Goal: Transaction & Acquisition: Purchase product/service

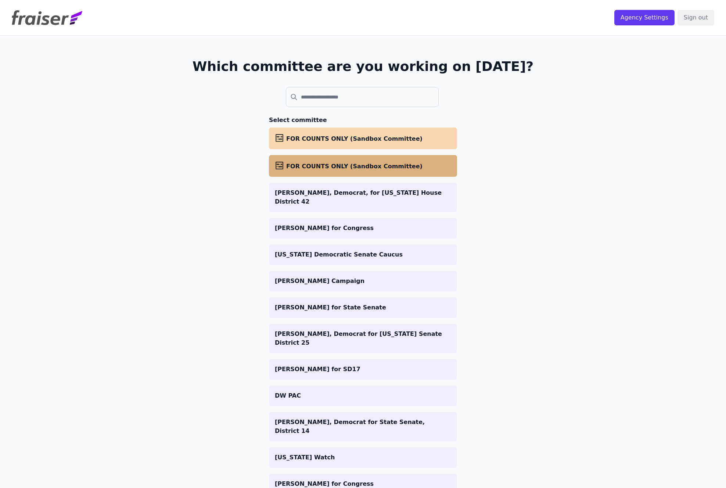
click at [383, 164] on span "FOR COUNTS ONLY (Sandbox Committee)" at bounding box center [354, 166] width 136 height 7
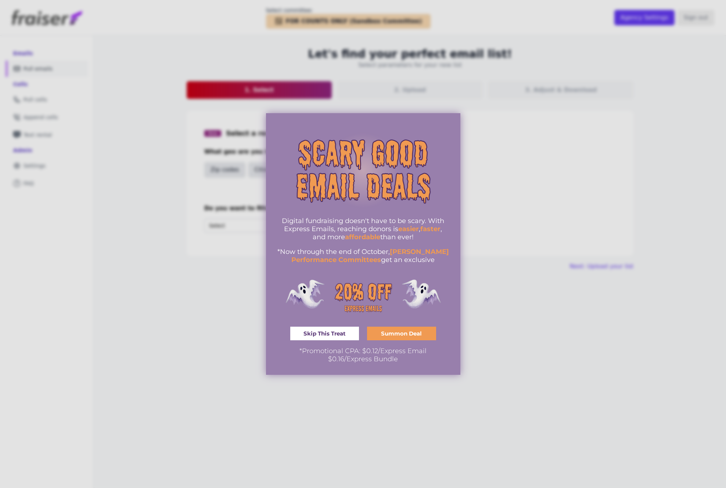
click at [476, 317] on div at bounding box center [363, 244] width 726 height 488
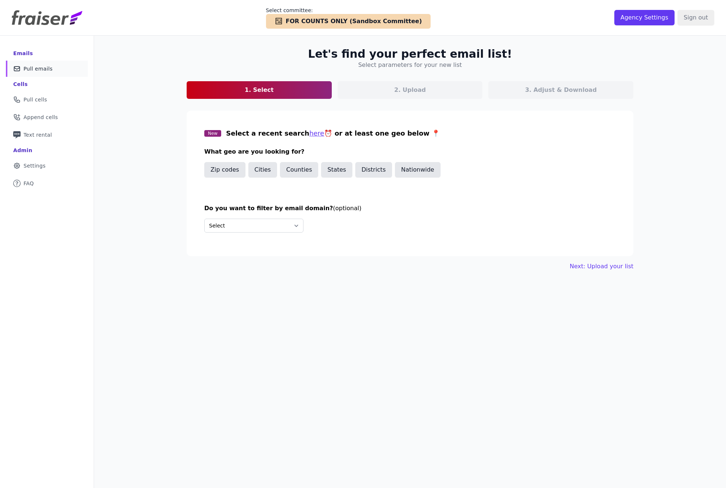
click at [350, 193] on section "New Select a recent search here ⏰ or at least one geo below 📍 What geo are you …" at bounding box center [410, 184] width 447 height 146
click at [336, 172] on button "States" at bounding box center [336, 169] width 31 height 15
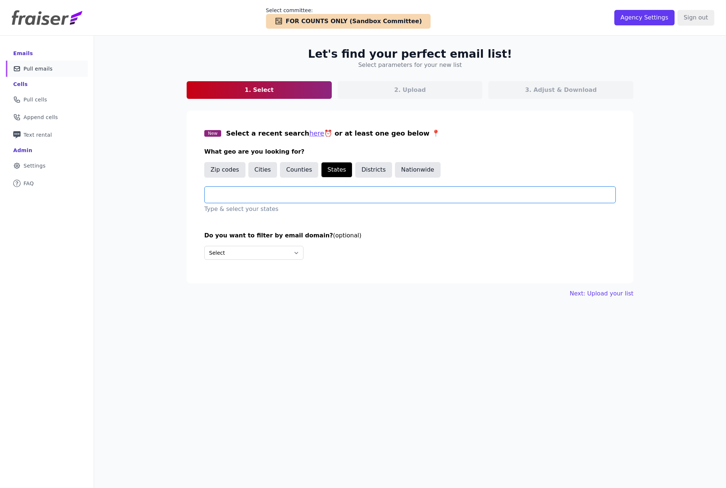
click at [235, 196] on input "text" at bounding box center [413, 194] width 405 height 9
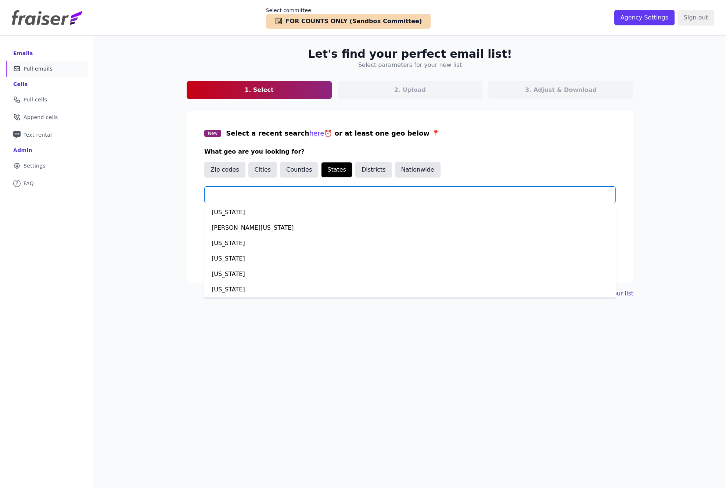
scroll to position [340, 0]
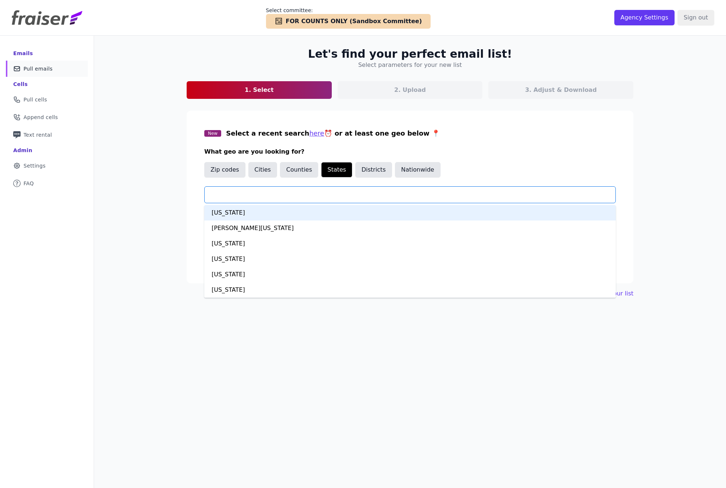
click at [222, 214] on div "Maine" at bounding box center [410, 212] width 412 height 15
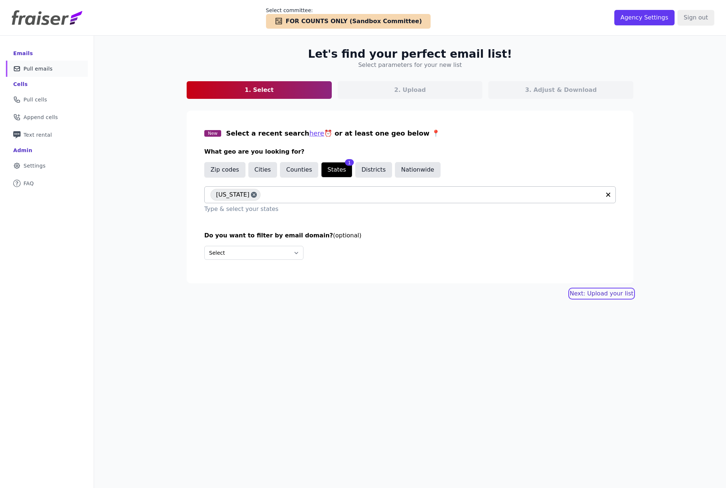
click at [605, 295] on link "Next: Upload your list" at bounding box center [602, 293] width 64 height 9
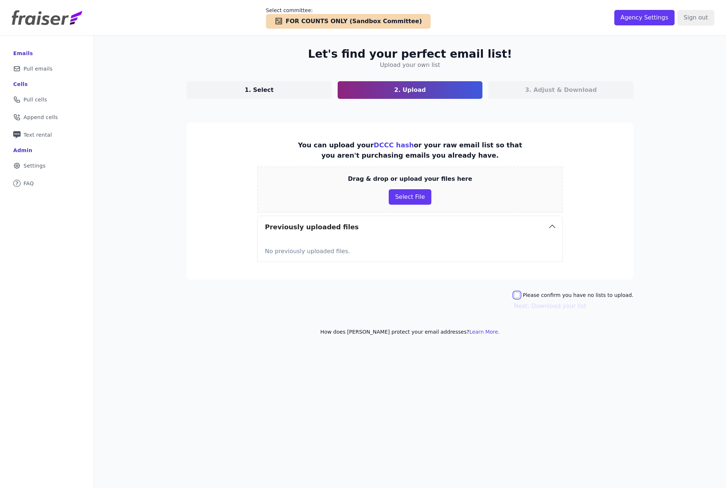
click at [520, 296] on input "Please confirm you have no lists to upload." at bounding box center [517, 295] width 6 height 6
checkbox input "true"
click at [543, 307] on button "Next: Download your list" at bounding box center [550, 306] width 72 height 9
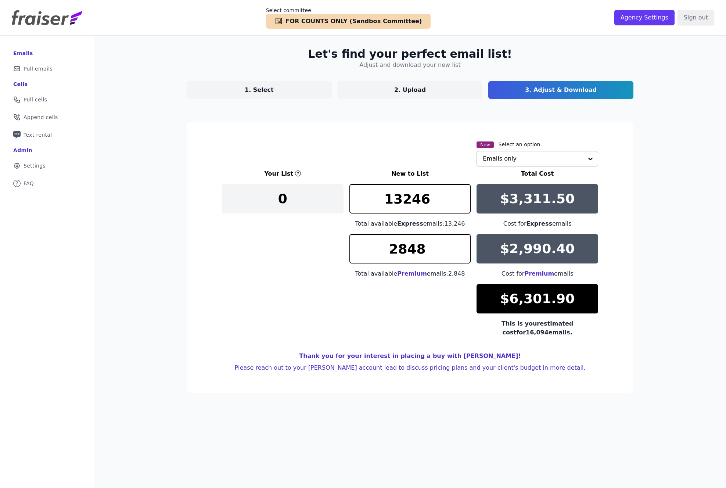
click at [513, 162] on input "text" at bounding box center [533, 158] width 100 height 15
click at [496, 194] on div "Emails + cells if available" at bounding box center [538, 191] width 122 height 15
click at [285, 297] on div "Your List New to List Total Cost 0 13246 Total available Express emails: 13,246…" at bounding box center [410, 253] width 376 height 168
